Goal: Task Accomplishment & Management: Manage account settings

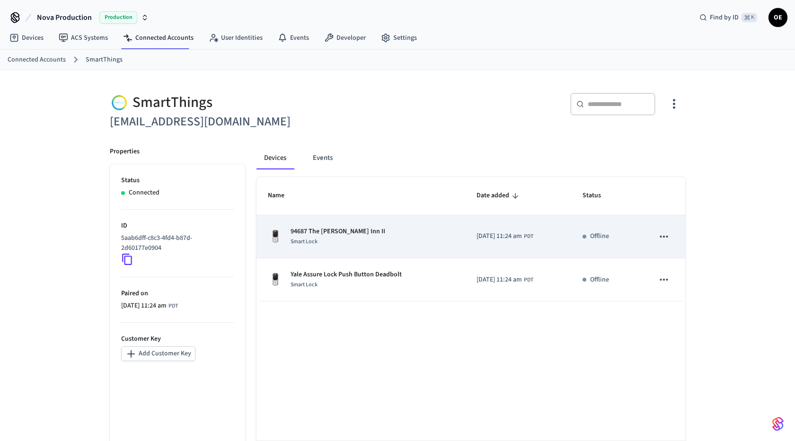
click at [326, 244] on div "Smart Lock" at bounding box center [338, 242] width 95 height 10
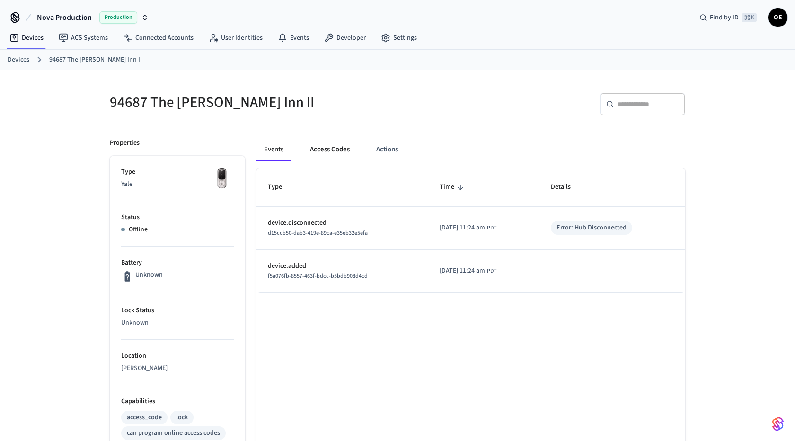
click at [324, 143] on button "Access Codes" at bounding box center [329, 149] width 55 height 23
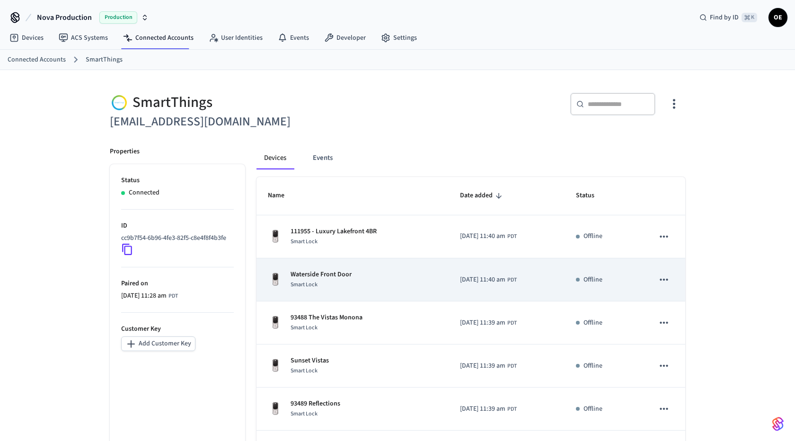
scroll to position [205, 0]
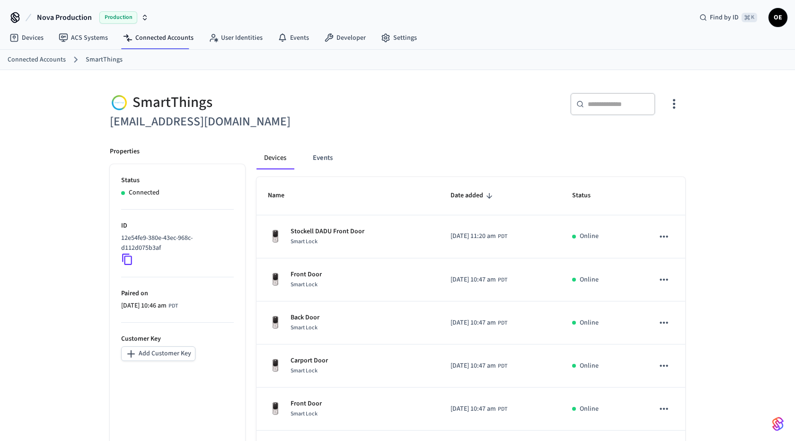
click at [403, 213] on th "Name" at bounding box center [347, 196] width 183 height 38
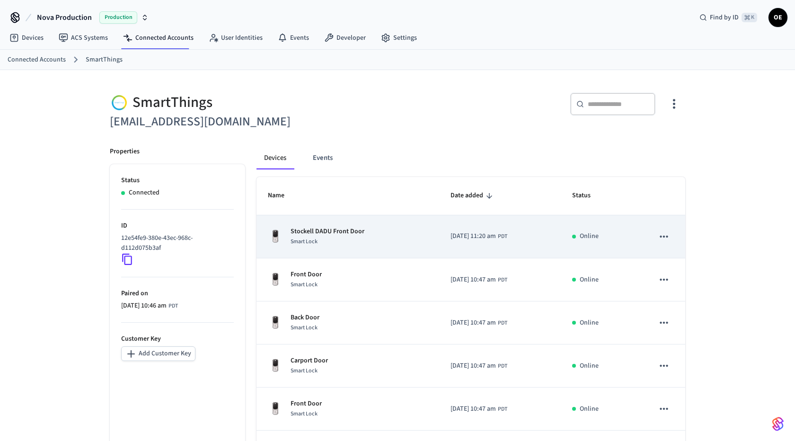
click at [403, 231] on div "Stockell DADU Front Door Smart Lock" at bounding box center [348, 237] width 160 height 20
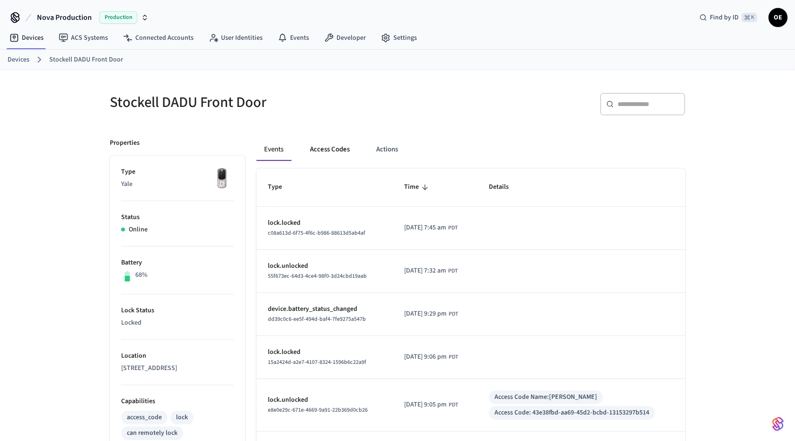
click at [321, 145] on button "Access Codes" at bounding box center [329, 149] width 55 height 23
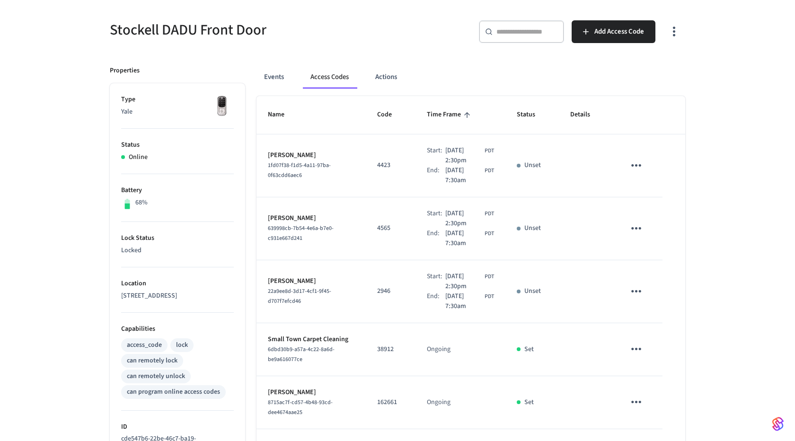
scroll to position [79, 0]
